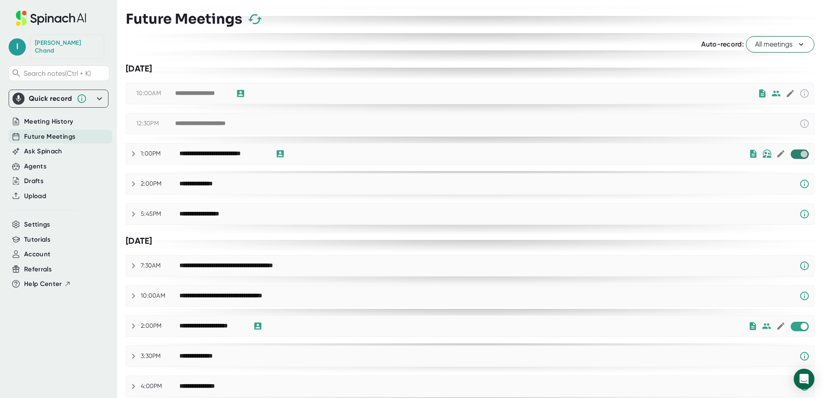
click at [792, 151] on input "checkbox" at bounding box center [804, 154] width 25 height 8
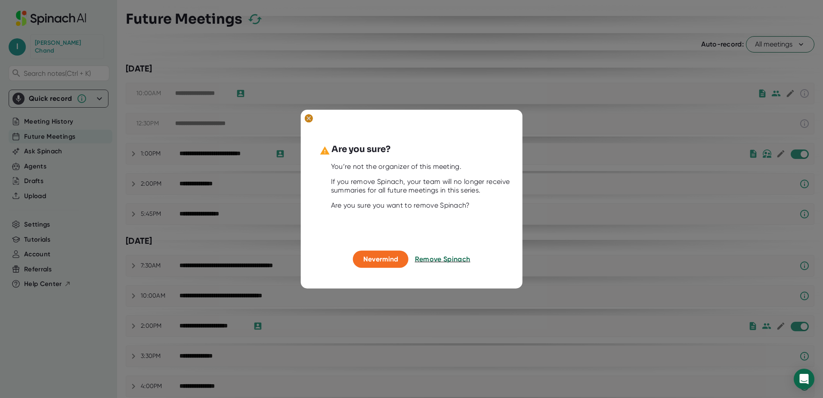
click at [309, 115] on ellipse at bounding box center [309, 118] width 8 height 9
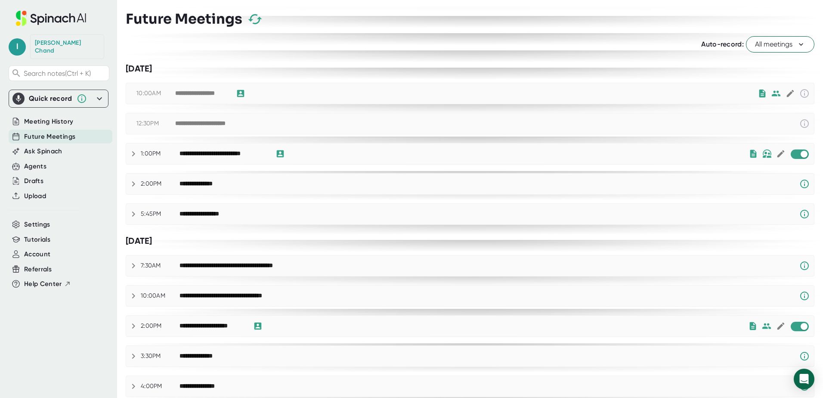
click at [704, 155] on div "**********" at bounding box center [464, 154] width 569 height 10
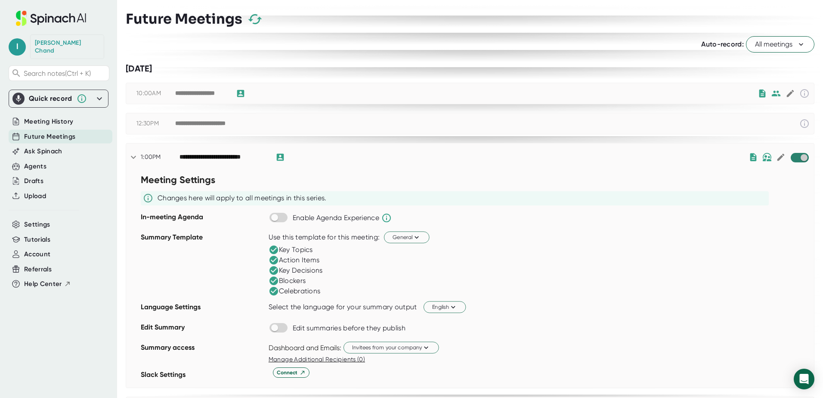
click at [793, 158] on input "checkbox" at bounding box center [804, 158] width 25 height 8
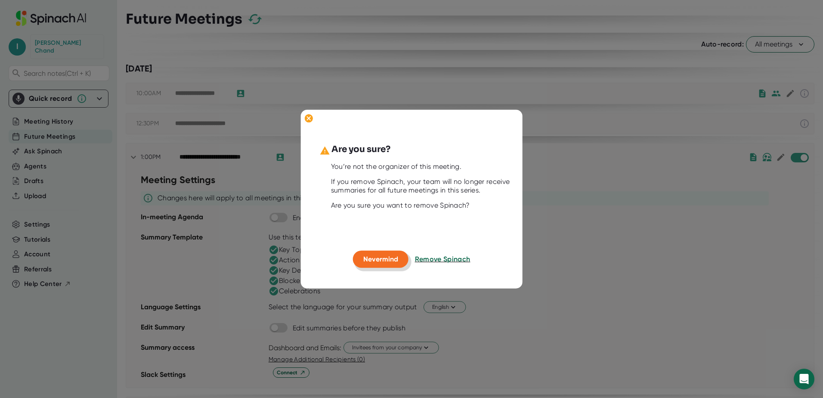
click at [384, 259] on span "Nevermind" at bounding box center [380, 259] width 35 height 8
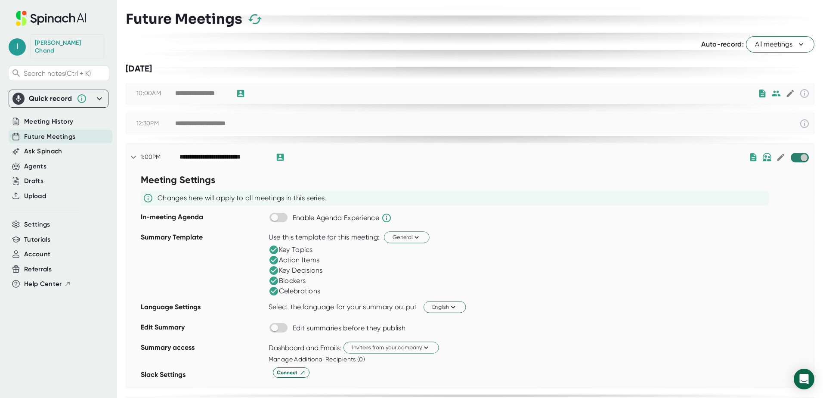
click at [792, 158] on input "checkbox" at bounding box center [804, 158] width 25 height 8
checkbox input "true"
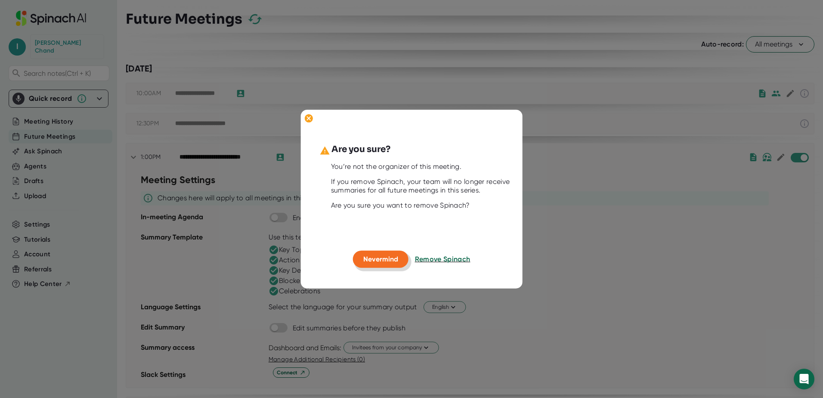
click at [386, 261] on span "Nevermind" at bounding box center [380, 259] width 35 height 8
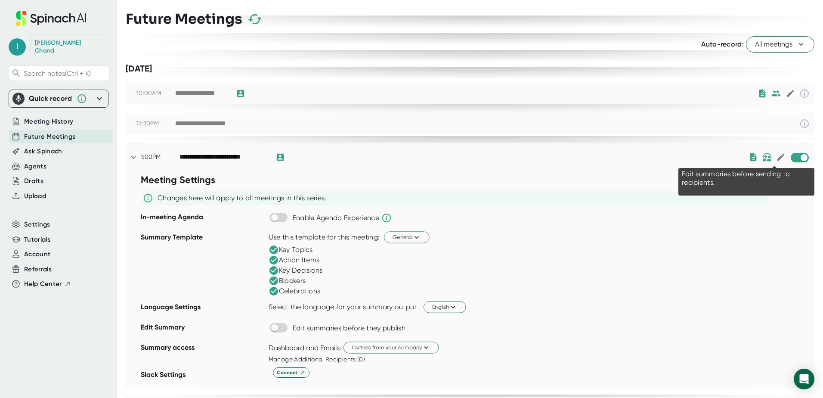
click at [776, 159] on icon at bounding box center [780, 156] width 9 height 9
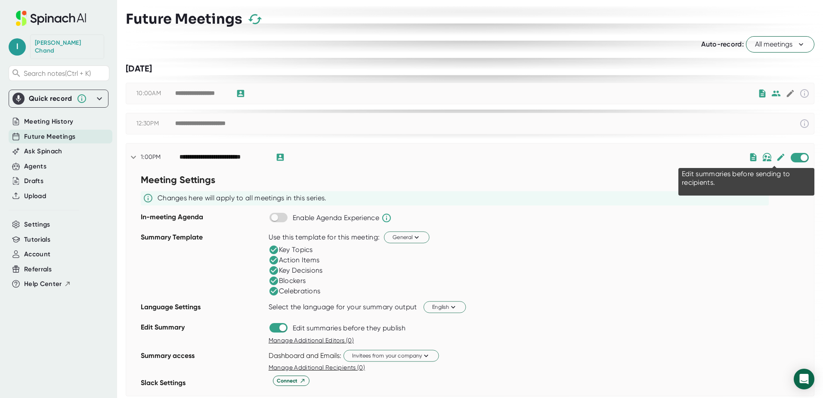
click at [776, 159] on icon at bounding box center [780, 156] width 9 height 9
checkbox input "false"
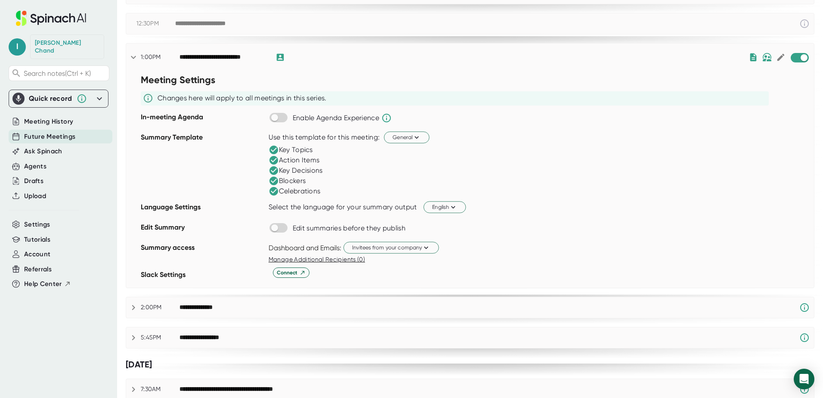
scroll to position [72, 0]
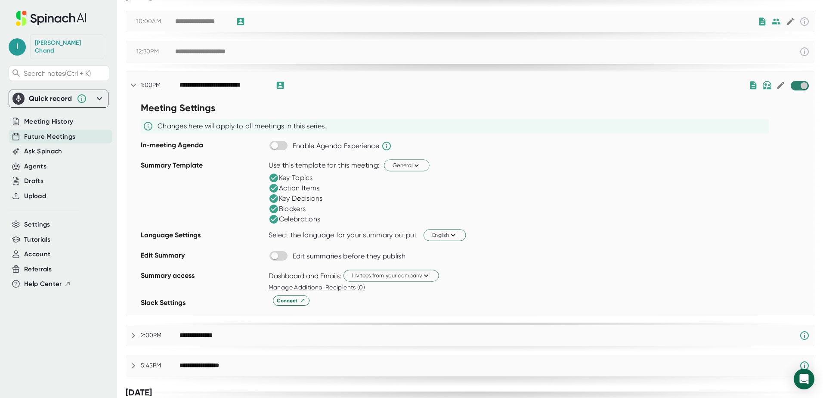
click at [792, 85] on input "checkbox" at bounding box center [804, 86] width 25 height 8
checkbox input "true"
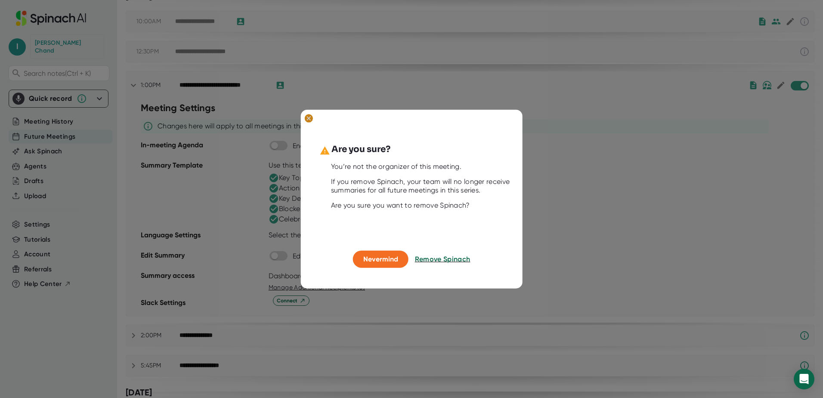
click at [313, 118] on ellipse at bounding box center [309, 118] width 8 height 9
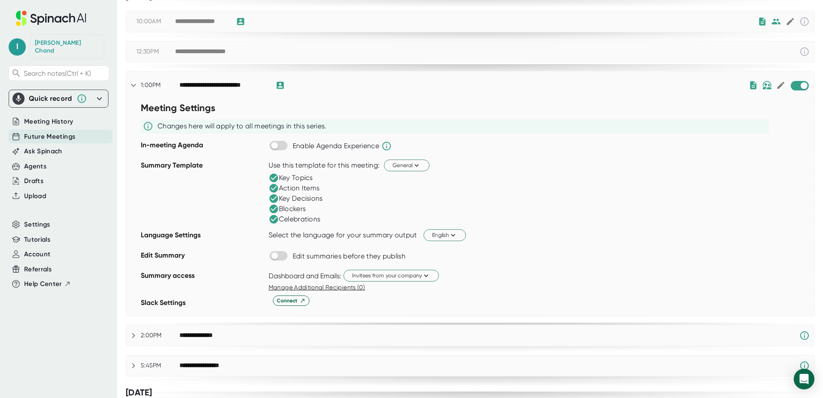
click at [133, 79] on div "**********" at bounding box center [470, 85] width 688 height 28
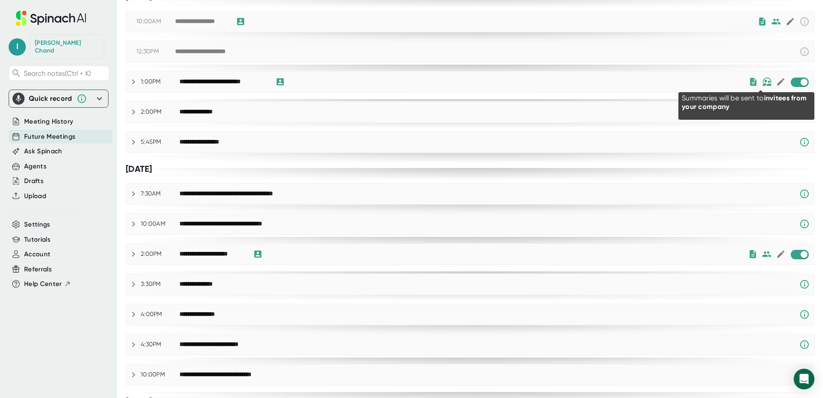
click at [762, 83] on img at bounding box center [766, 81] width 9 height 9
click at [764, 83] on icon at bounding box center [767, 82] width 6 height 6
